Goal: Find specific page/section: Find specific page/section

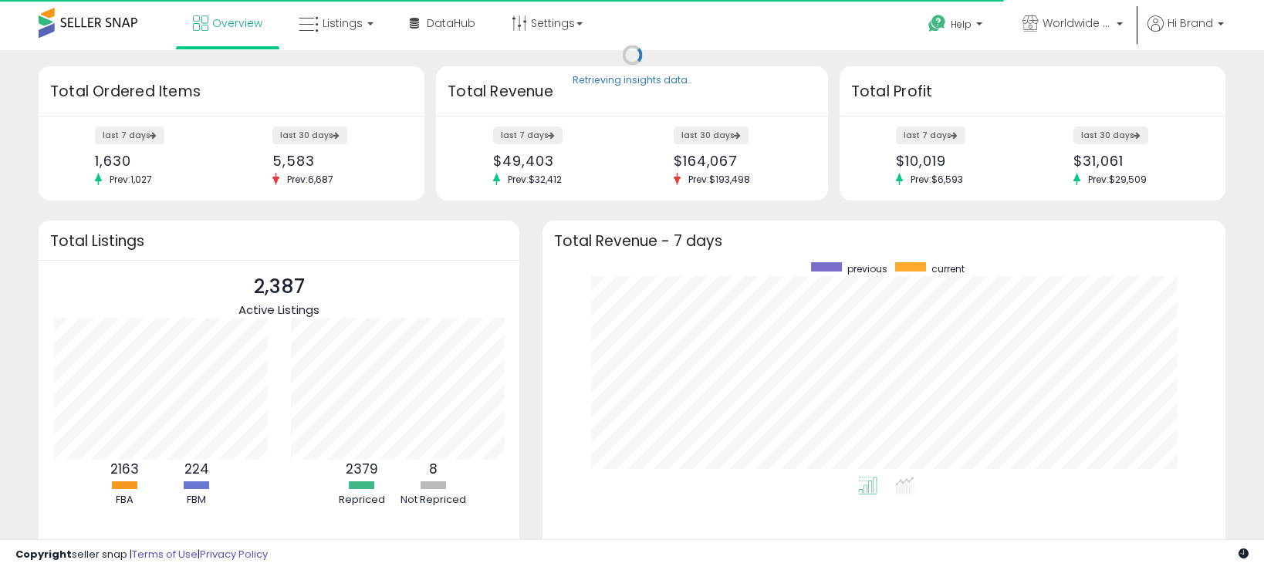
scroll to position [214, 651]
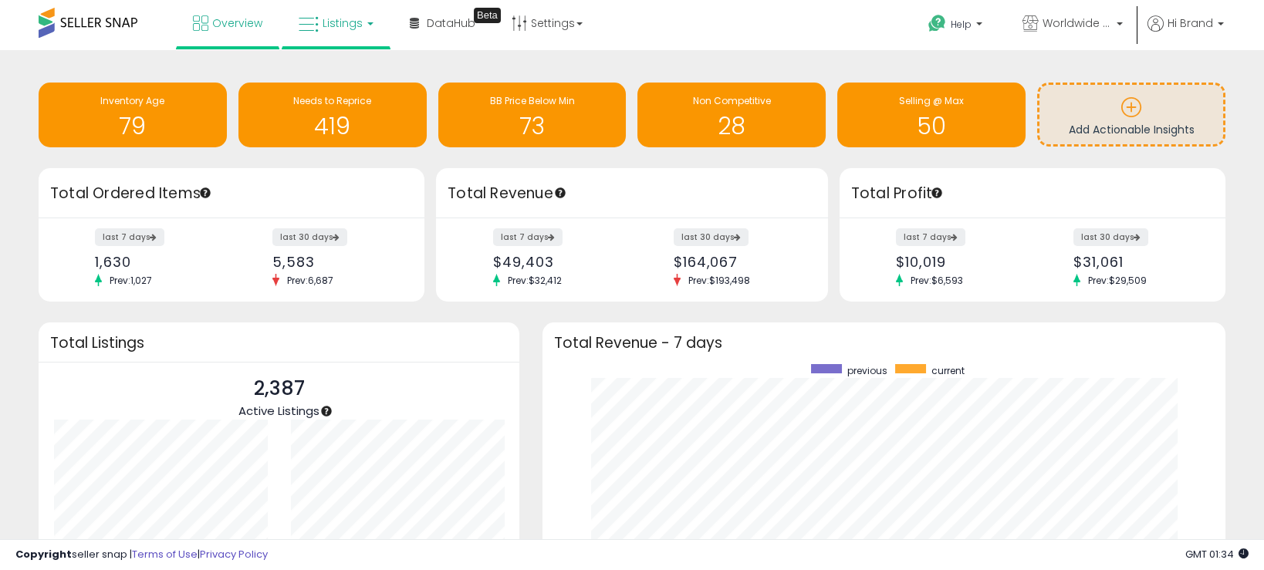
click at [356, 29] on span "Listings" at bounding box center [342, 22] width 40 height 15
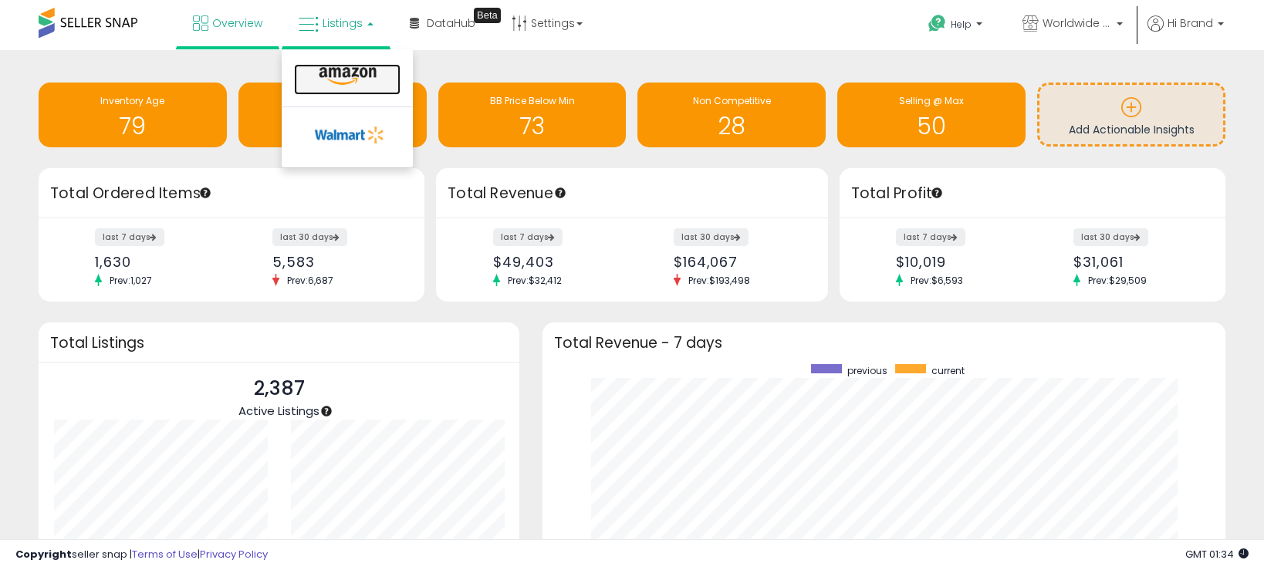
click at [363, 73] on icon at bounding box center [347, 76] width 67 height 20
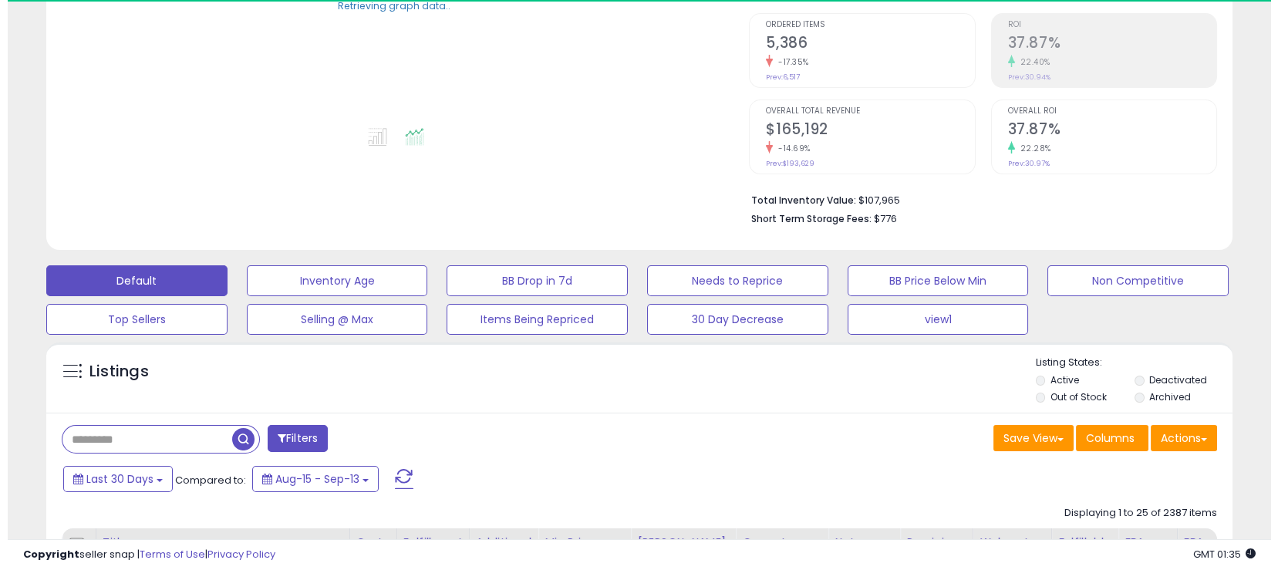
scroll to position [385, 0]
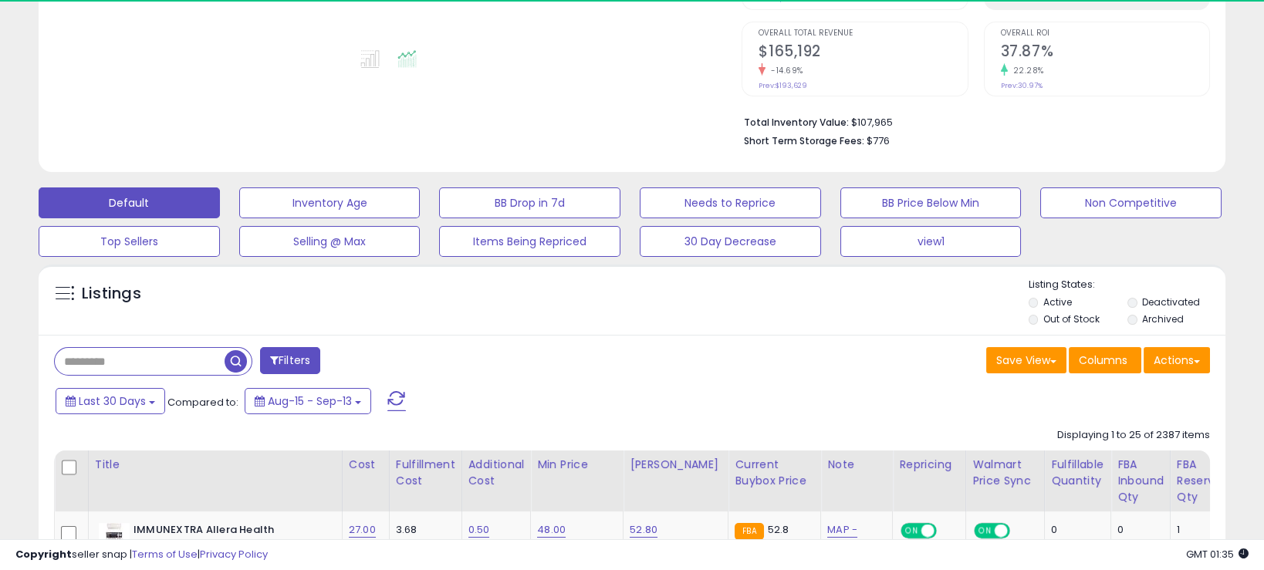
click at [308, 349] on button "Filters" at bounding box center [290, 360] width 60 height 27
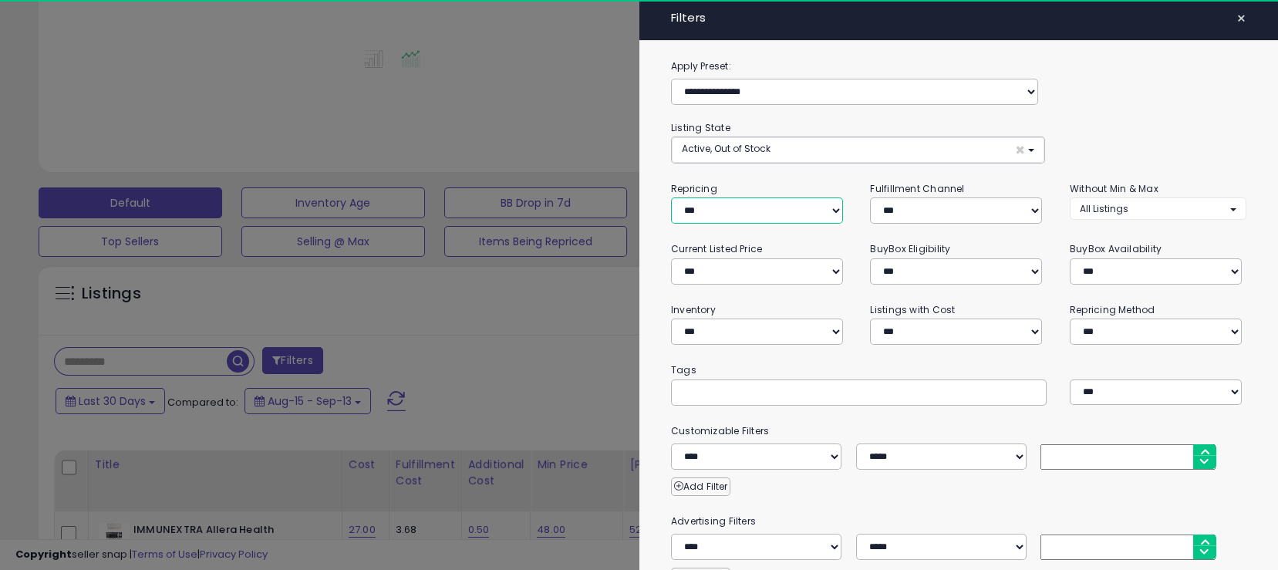
click at [769, 214] on select "**********" at bounding box center [757, 210] width 172 height 26
select select "***"
click at [671, 197] on select "**********" at bounding box center [757, 210] width 172 height 26
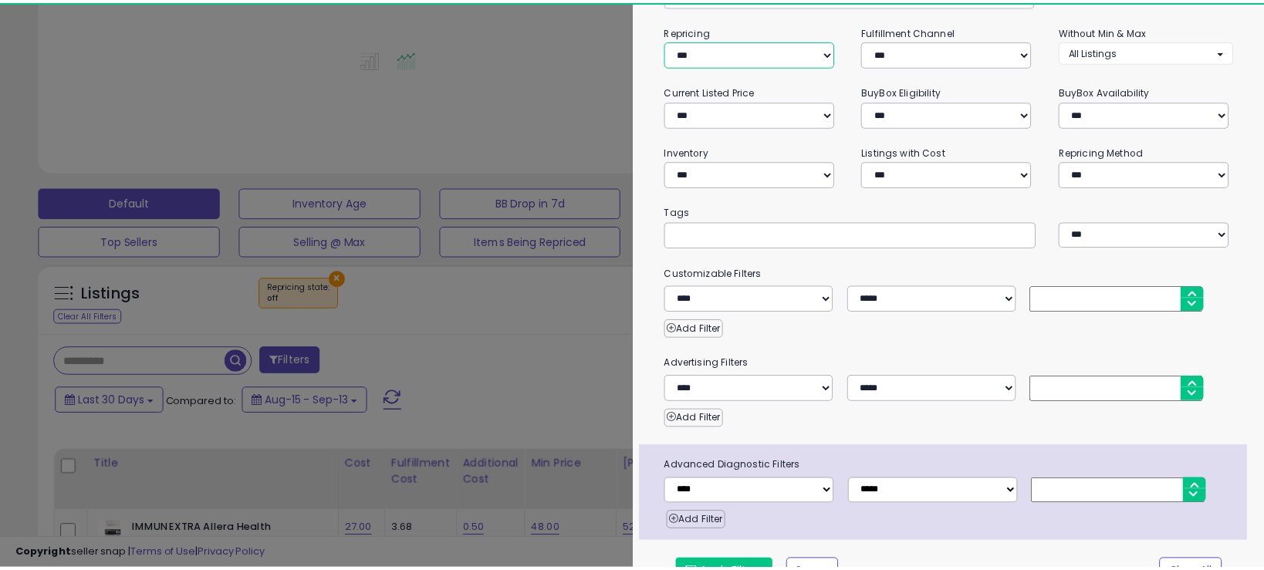
scroll to position [187, 0]
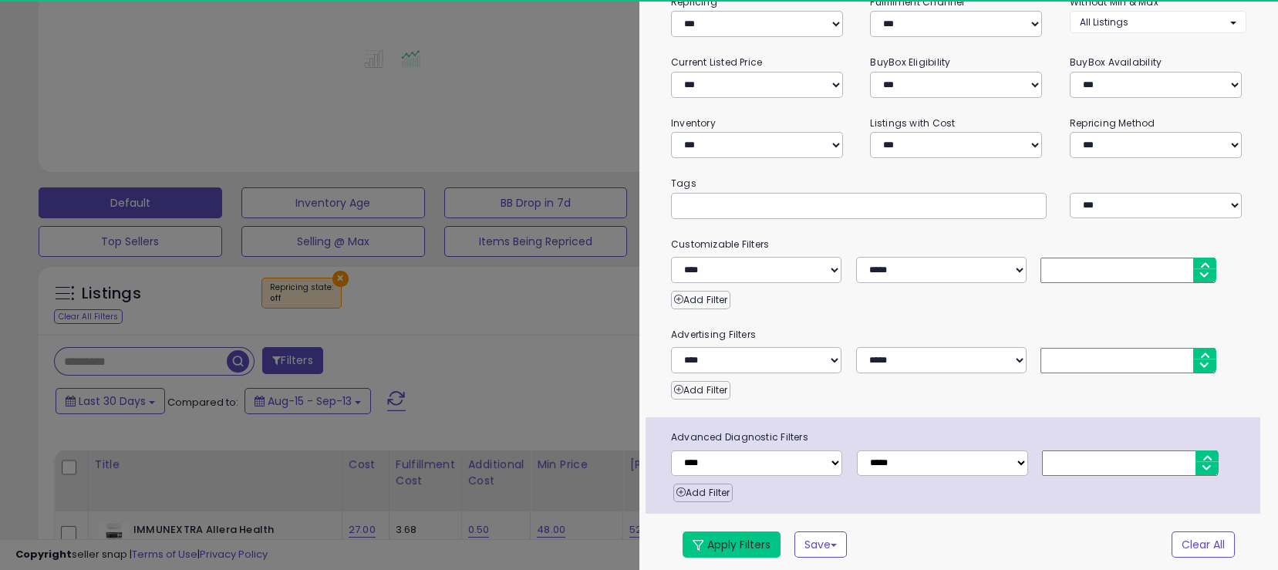
click at [718, 545] on button "Apply Filters" at bounding box center [732, 545] width 98 height 26
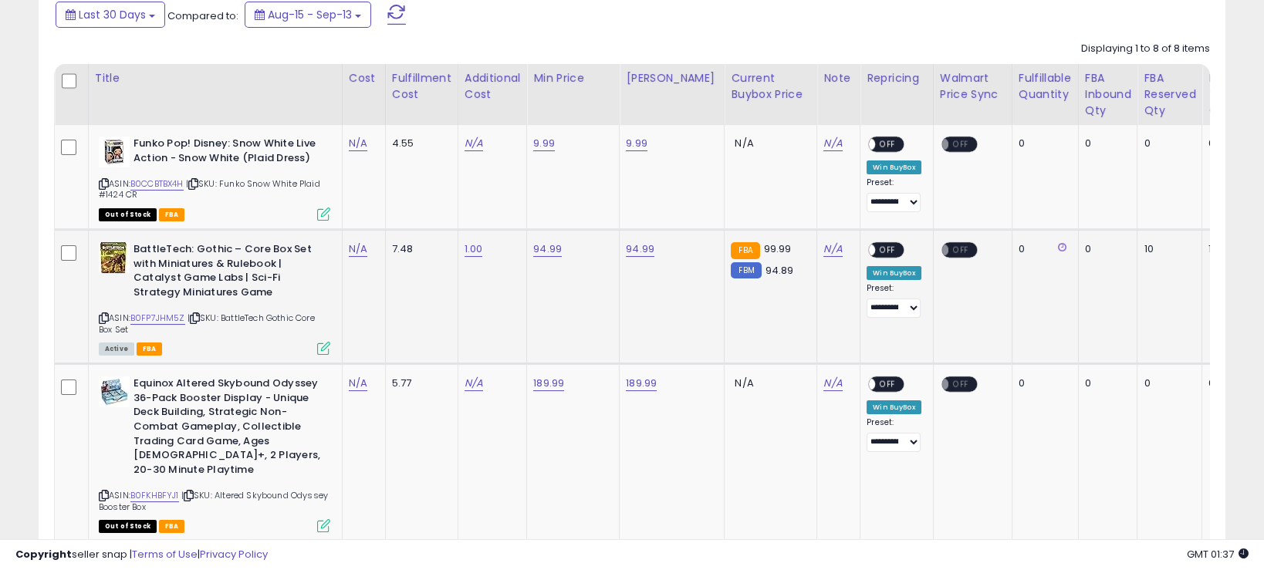
scroll to position [771, 0]
drag, startPoint x: 227, startPoint y: 186, endPoint x: 343, endPoint y: 194, distance: 116.0
click at [343, 194] on tr "Funko Pop! Disney: Snow White Live Action - Snow White (Plaid Dress) ASIN: B0CC…" at bounding box center [1029, 178] width 1949 height 105
click at [231, 200] on div "ASIN: B0CCBTBX4H | SKU: Funko Snow White Plaid #1424 CR Out of Stock FBA" at bounding box center [214, 178] width 231 height 83
drag, startPoint x: 229, startPoint y: 180, endPoint x: 245, endPoint y: 195, distance: 22.4
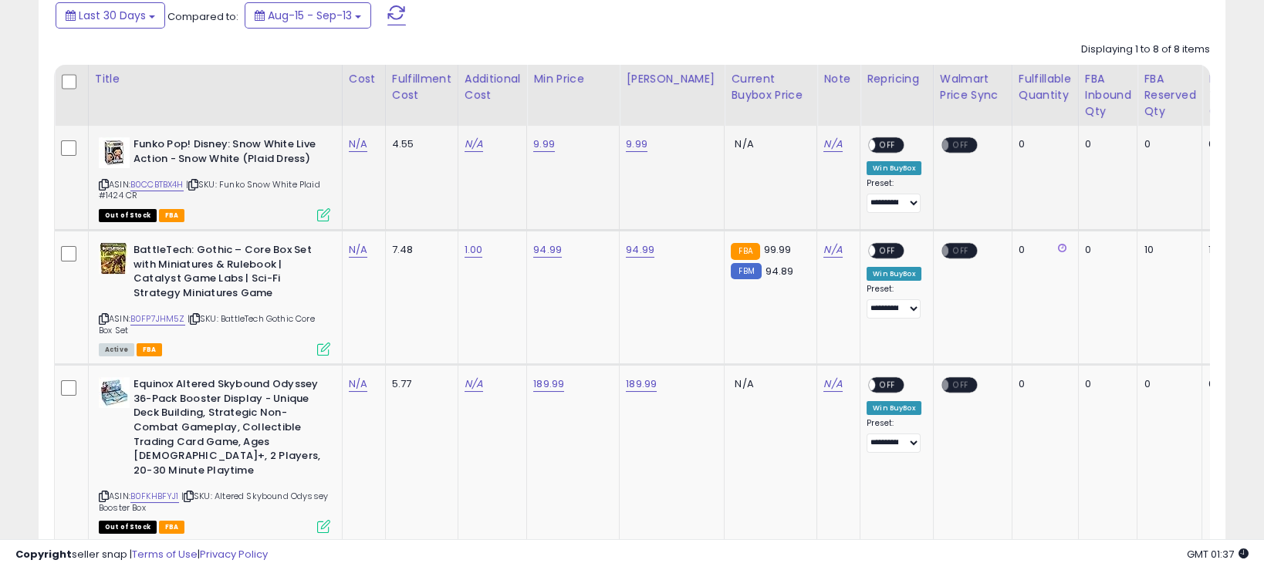
click at [245, 195] on div "ASIN: B0CCBTBX4H | SKU: Funko Snow White Plaid #1424 CR Out of Stock FBA" at bounding box center [214, 178] width 231 height 83
copy span "Funko Snow White Plaid #1424 CR"
drag, startPoint x: 224, startPoint y: 324, endPoint x: 240, endPoint y: 328, distance: 16.7
click at [240, 328] on div "ASIN: B0FP7JHM5Z | SKU: BattleTech Gothic Core Box Set Active FBA" at bounding box center [214, 298] width 231 height 111
drag, startPoint x: 227, startPoint y: 319, endPoint x: 239, endPoint y: 326, distance: 14.2
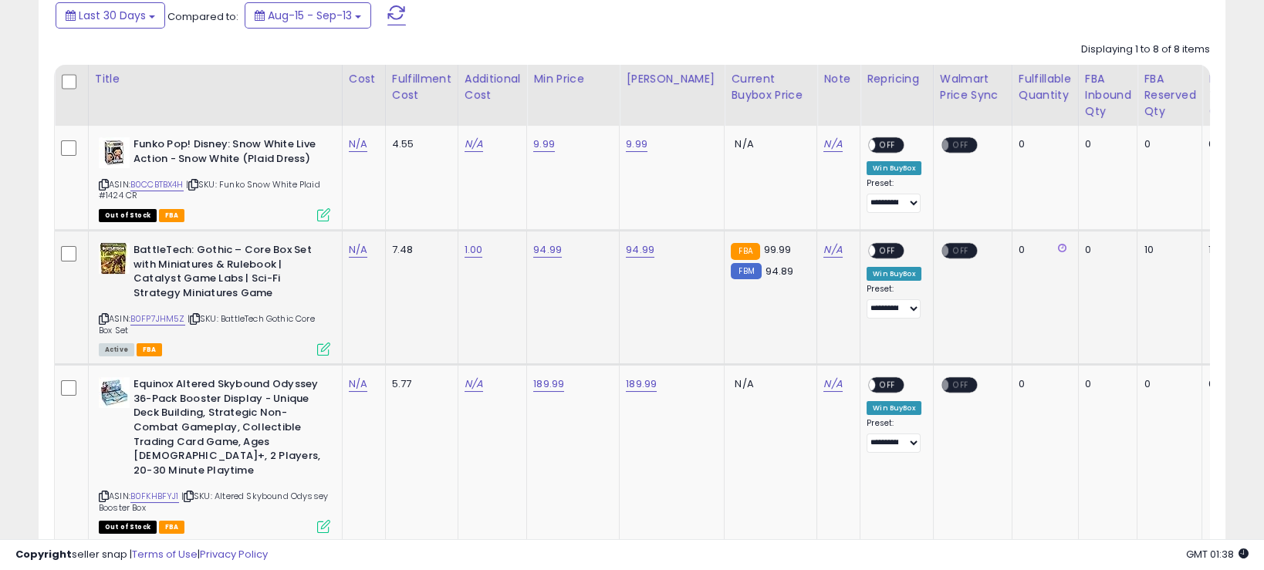
click at [239, 326] on div "ASIN: B0FP7JHM5Z | SKU: BattleTech Gothic Core Box Set Active FBA" at bounding box center [214, 298] width 231 height 111
copy span "BattleTech Gothic Core Box Set"
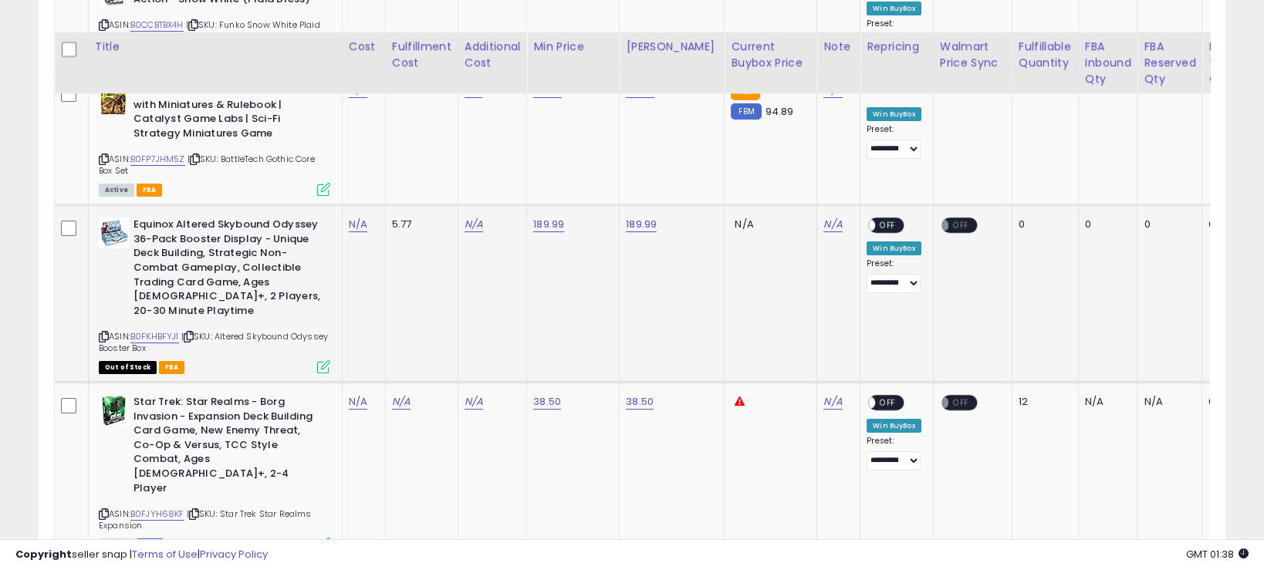
scroll to position [964, 0]
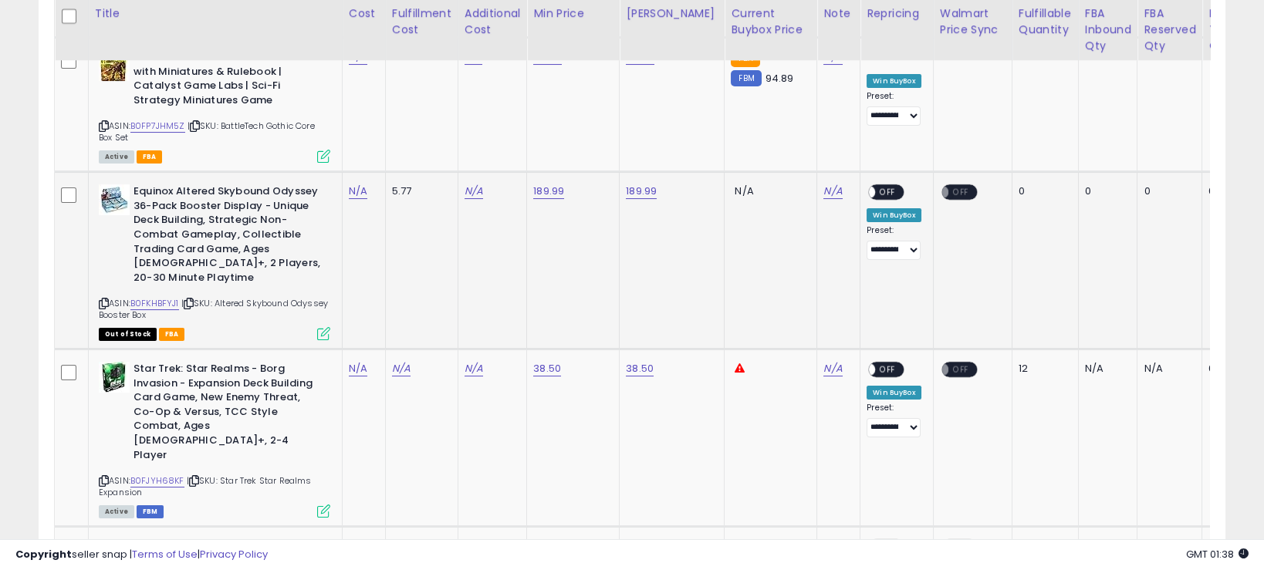
drag, startPoint x: 219, startPoint y: 287, endPoint x: 233, endPoint y: 297, distance: 17.1
click at [233, 297] on div "ASIN: B0FKHBFYJ1 | SKU: Altered Skybound Odyssey Booster Box Out of Stock FBA" at bounding box center [214, 261] width 231 height 154
copy span "Altered Skybound Odyssey Booster Box"
drag, startPoint x: 224, startPoint y: 436, endPoint x: 235, endPoint y: 446, distance: 14.7
click at [235, 446] on div "ASIN: B0FJYH68KF | SKU: Star Trek Star Realms Expansion Active FBM" at bounding box center [214, 439] width 231 height 154
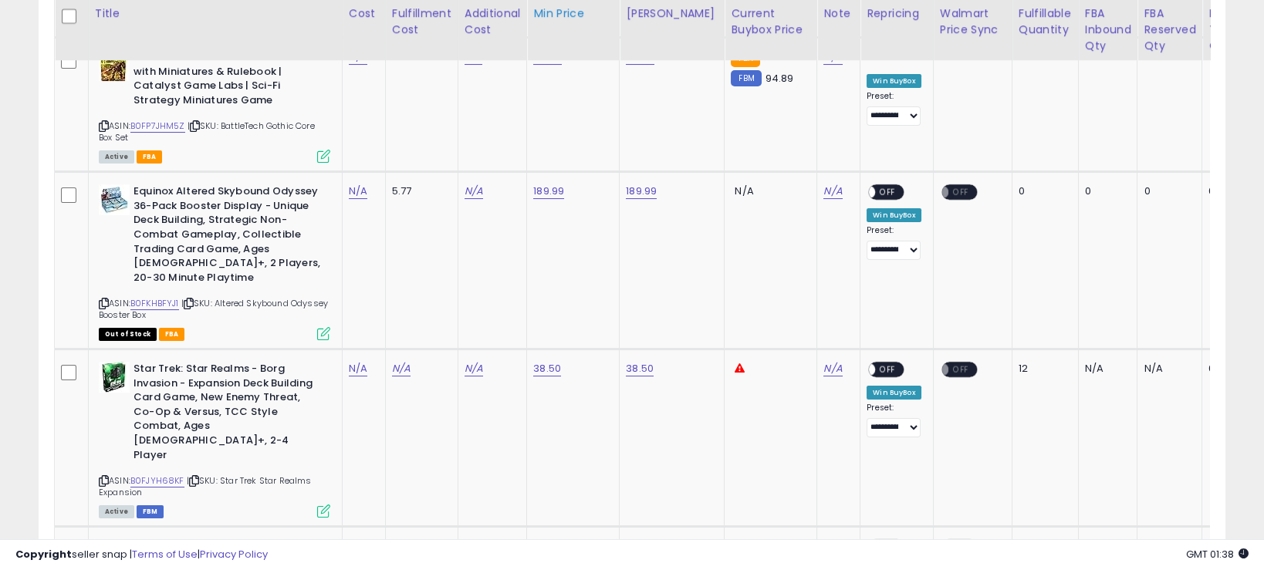
copy span "Star Trek Star Realms Expansion"
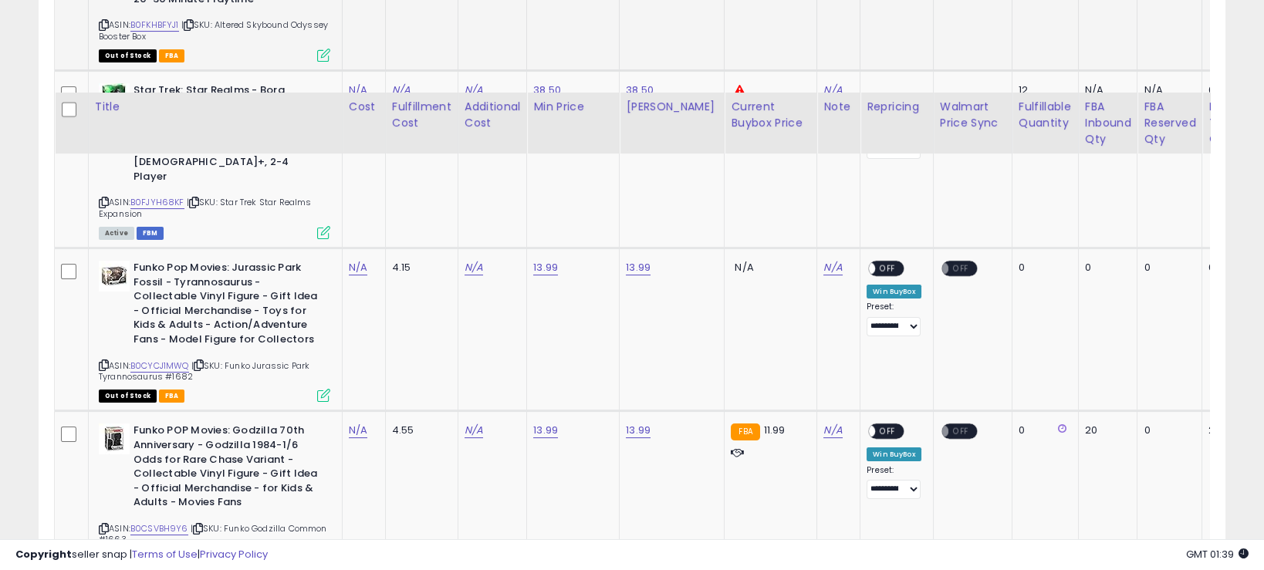
scroll to position [1349, 0]
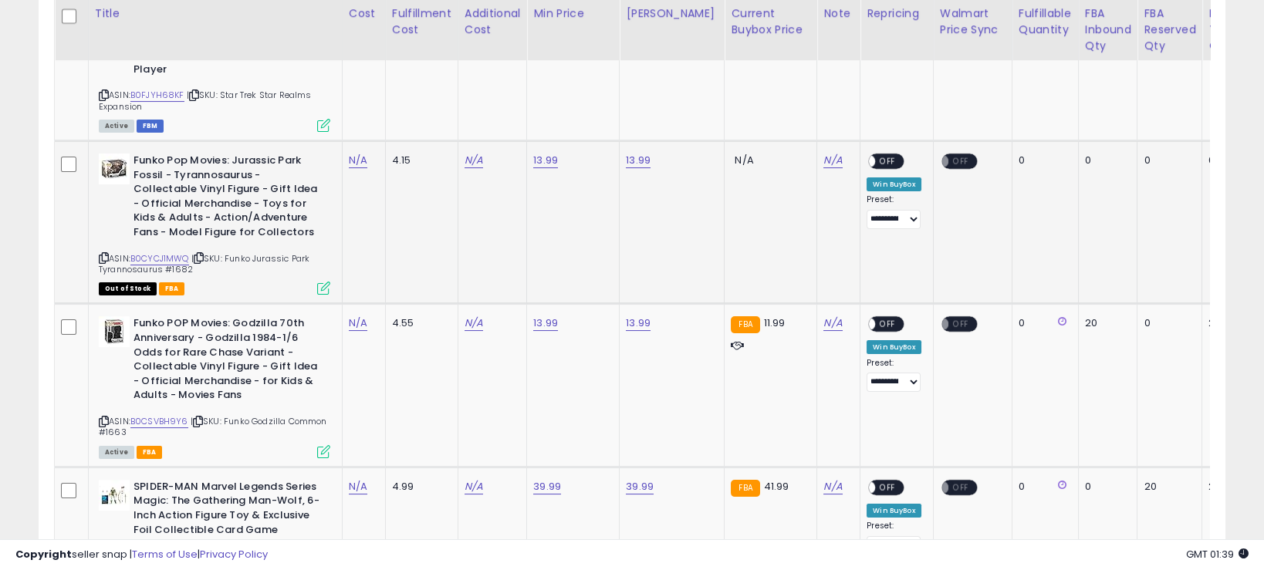
drag, startPoint x: 231, startPoint y: 211, endPoint x: 251, endPoint y: 228, distance: 25.8
click at [251, 228] on div "ASIN: B0CYCJ1MWQ | SKU: Funko Jurassic Park Tyrannosaurus #1682 Out of Stock FBA" at bounding box center [214, 224] width 231 height 140
copy span "Funko Jurassic Park Tyrannosaurus #1682"
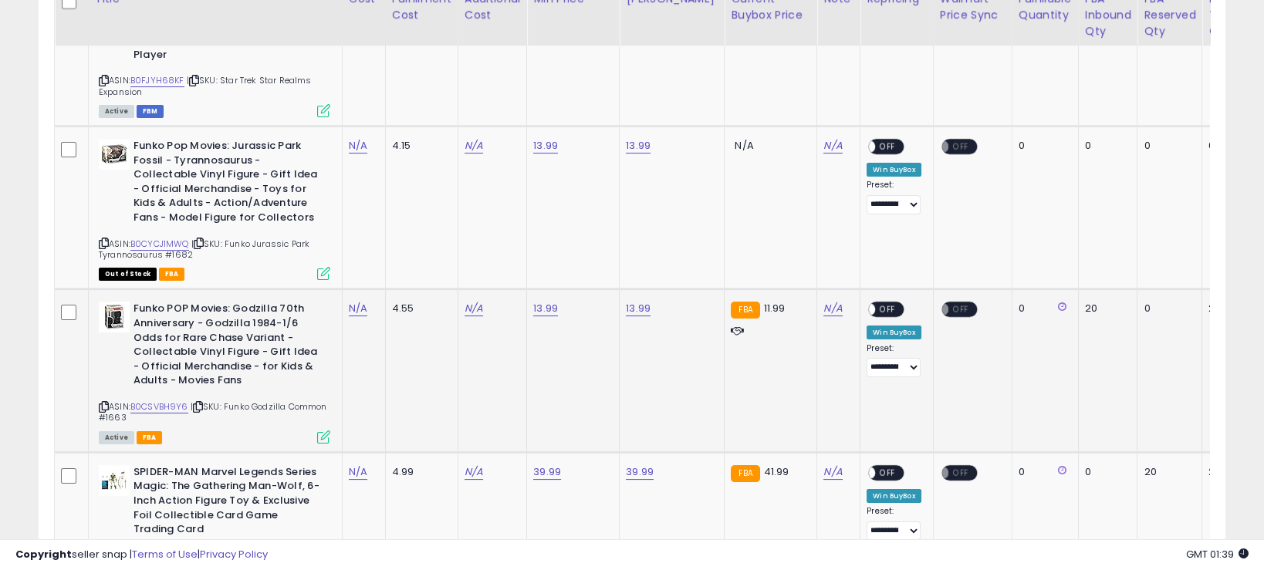
scroll to position [1446, 0]
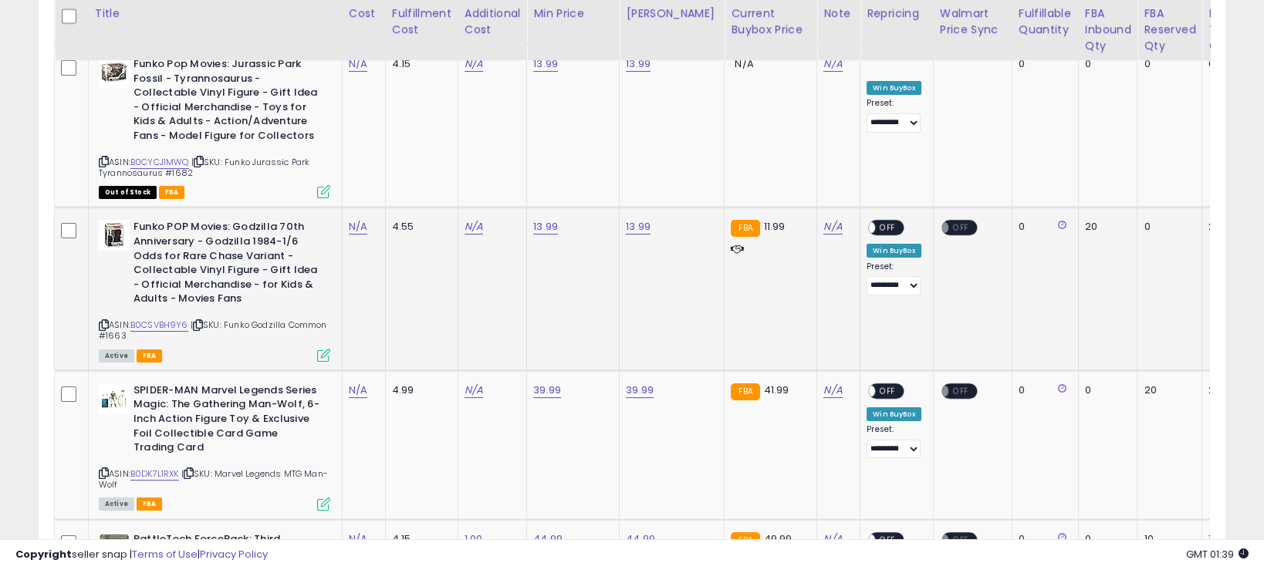
drag, startPoint x: 226, startPoint y: 284, endPoint x: 245, endPoint y: 296, distance: 22.9
click at [245, 296] on div "ASIN: B0CSVBH9Y6 | SKU: Funko Godzilla Common #1663 Active FBA" at bounding box center [214, 290] width 231 height 140
copy span "Funko Godzilla Common #1663"
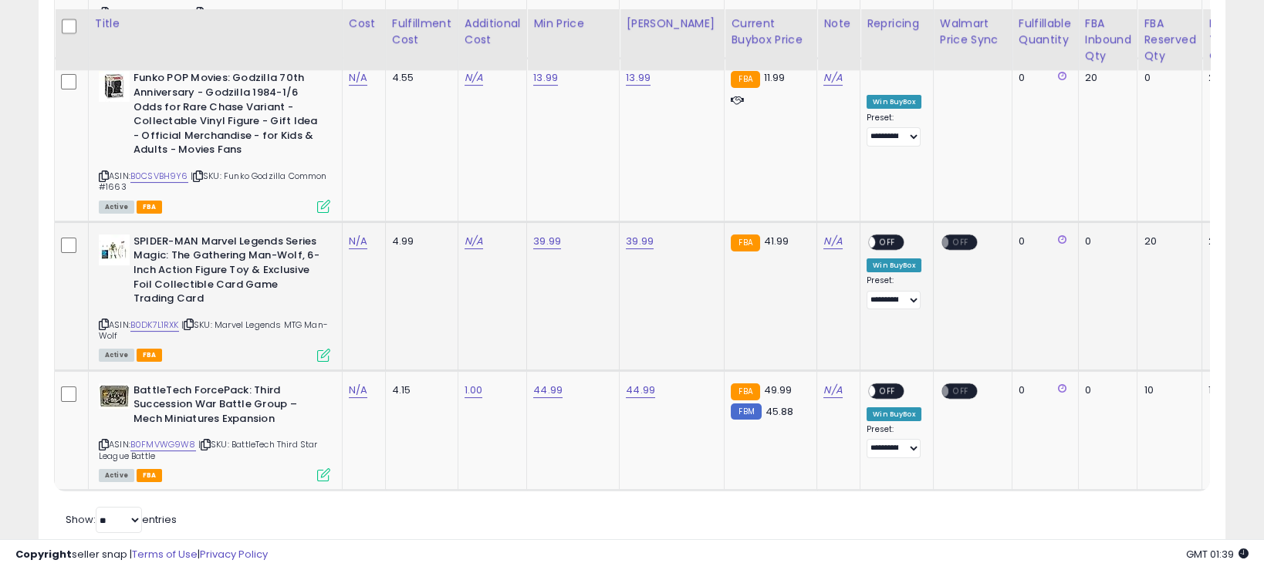
scroll to position [1605, 0]
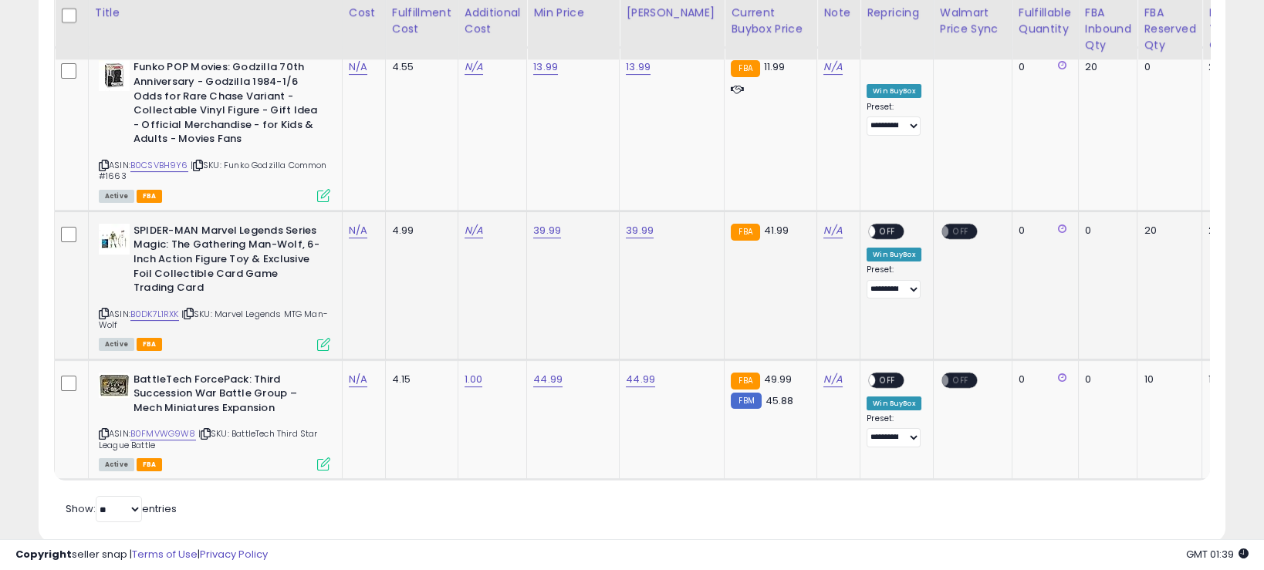
drag, startPoint x: 219, startPoint y: 272, endPoint x: 223, endPoint y: 279, distance: 7.9
click at [223, 279] on div "ASIN: B0DK7L1RXK | SKU: Marvel Legends MTG Man-Wolf Active FBA" at bounding box center [214, 287] width 231 height 126
copy span "Marvel Legends MTG Man-Wolf"
drag, startPoint x: 235, startPoint y: 387, endPoint x: 241, endPoint y: 397, distance: 12.2
click at [241, 397] on div "ASIN: B0FMVWG9W8 | SKU: BattleTech Third Star League Battle Active FBA" at bounding box center [214, 421] width 231 height 97
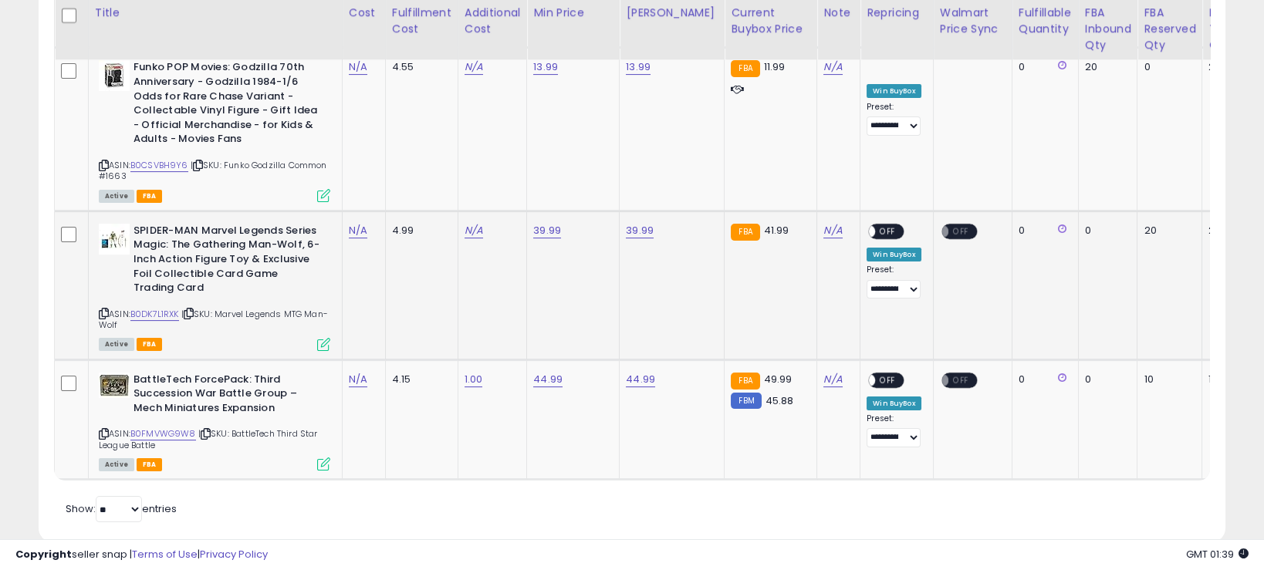
copy span "BattleTech Third Star League Battle"
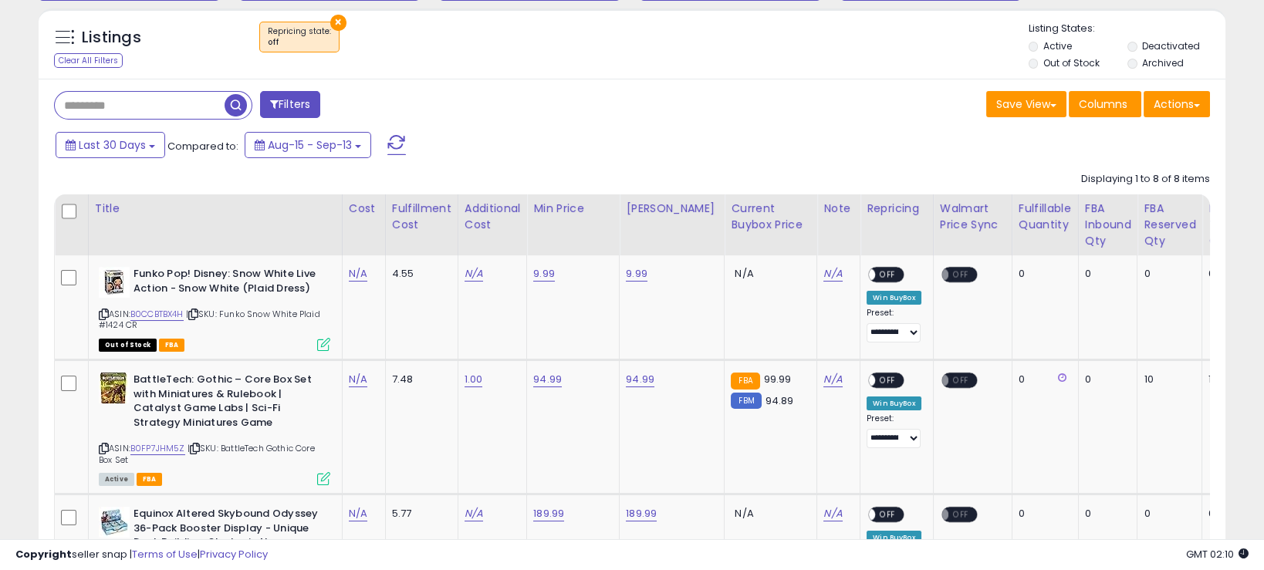
scroll to position [159, 0]
